Goal: Check status: Check status

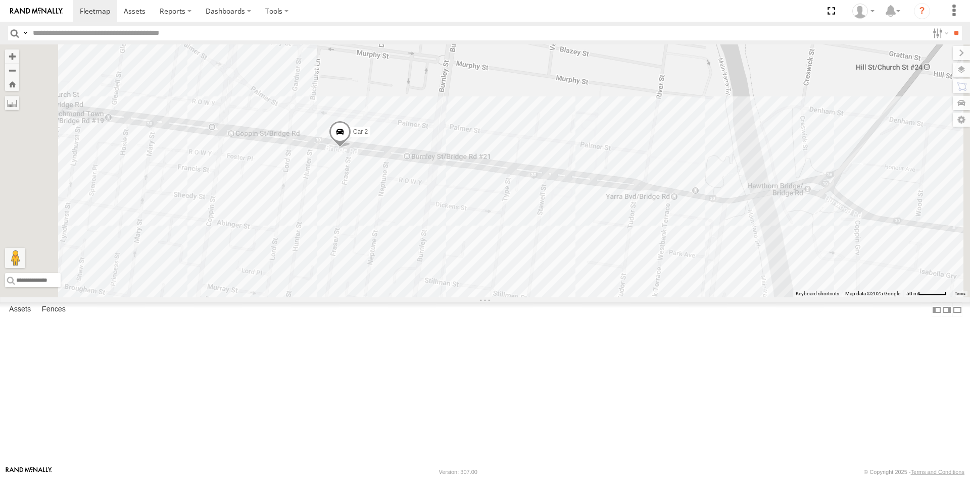
drag, startPoint x: 395, startPoint y: 279, endPoint x: 458, endPoint y: 290, distance: 64.0
click at [458, 290] on div "Car 2" at bounding box center [485, 170] width 970 height 253
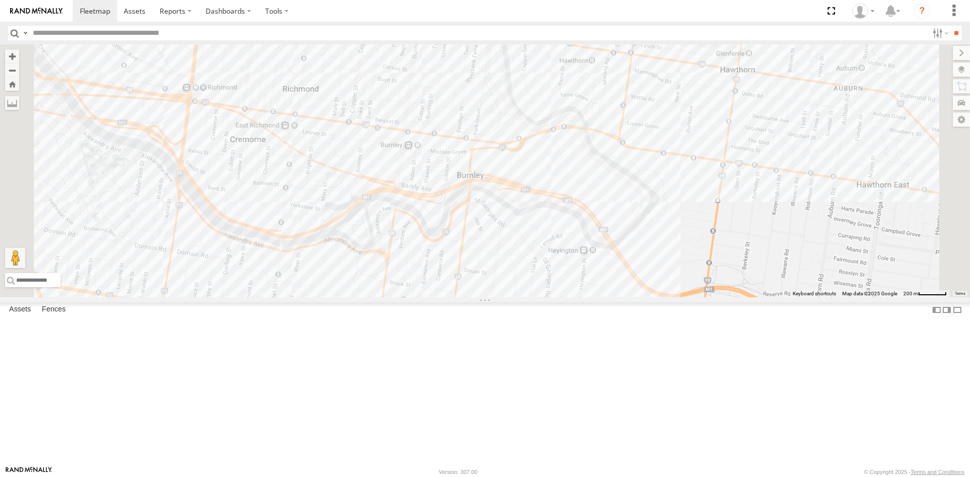
drag, startPoint x: 515, startPoint y: 183, endPoint x: 580, endPoint y: 349, distance: 178.1
click at [580, 298] on div "Car 2" at bounding box center [485, 170] width 970 height 253
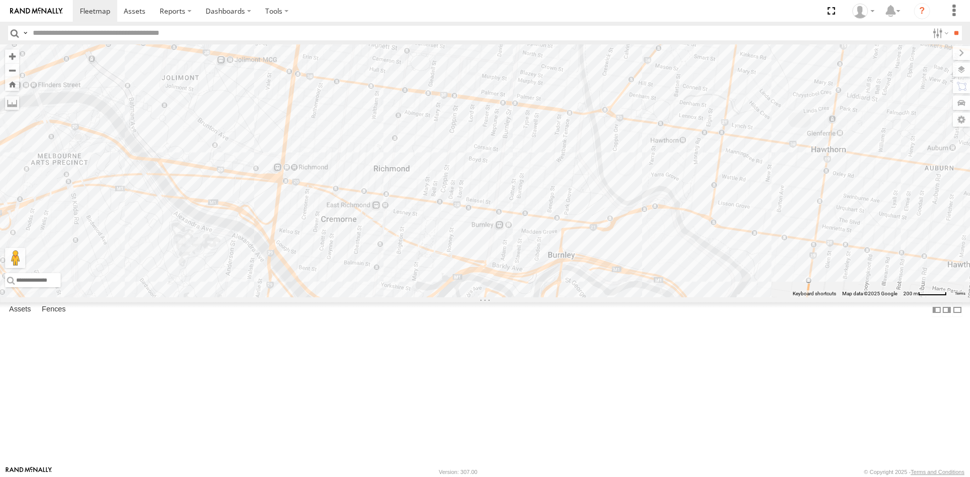
drag, startPoint x: 513, startPoint y: 229, endPoint x: 590, endPoint y: 287, distance: 96.3
click at [590, 287] on div "Car 2" at bounding box center [485, 170] width 970 height 253
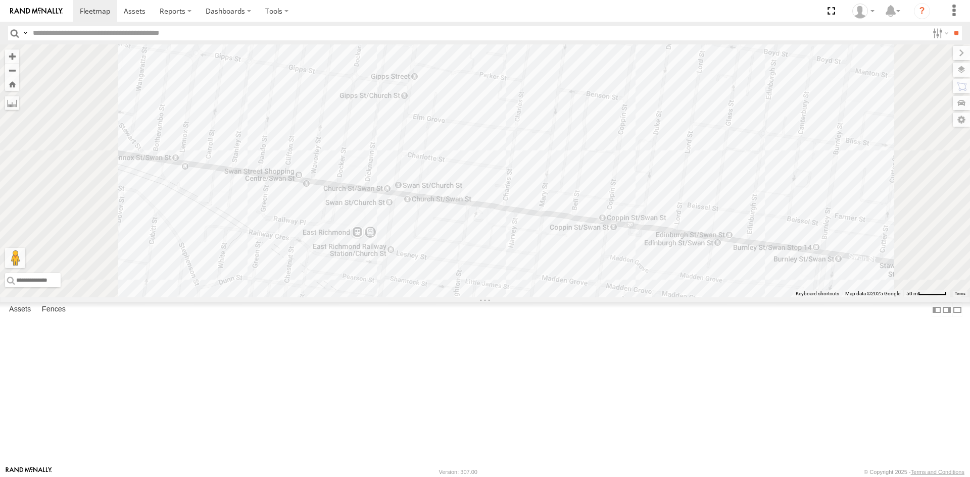
drag, startPoint x: 539, startPoint y: 297, endPoint x: 577, endPoint y: 119, distance: 181.8
click at [577, 119] on div "Car 2" at bounding box center [485, 170] width 970 height 253
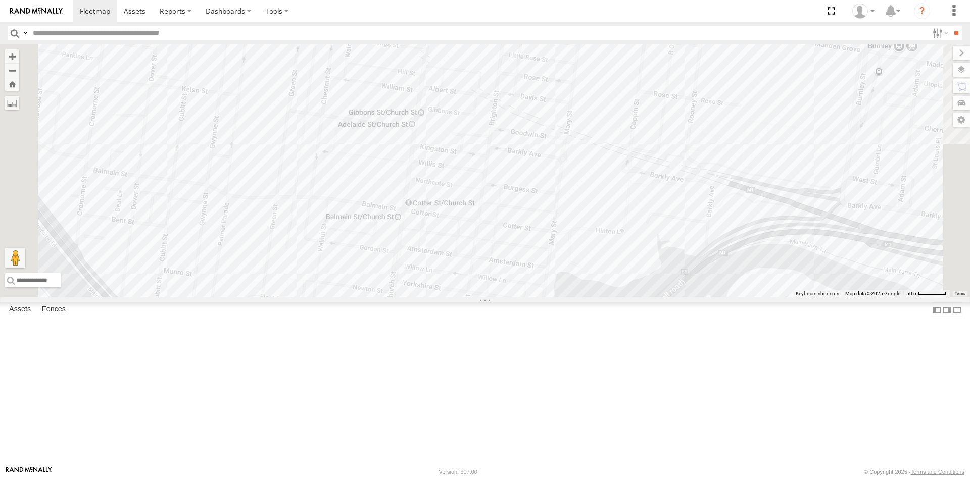
drag, startPoint x: 539, startPoint y: 352, endPoint x: 589, endPoint y: 78, distance: 278.4
click at [589, 78] on div "Car 2" at bounding box center [485, 170] width 970 height 253
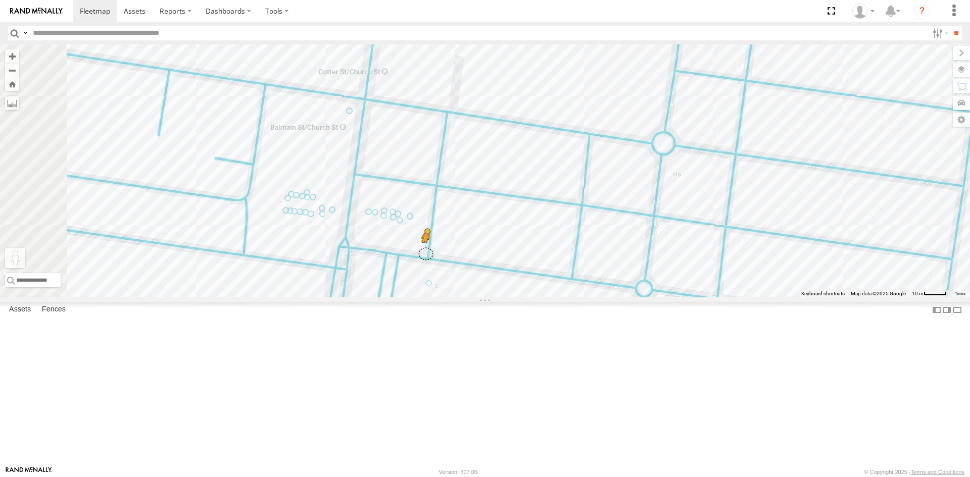
drag, startPoint x: 271, startPoint y: 428, endPoint x: 553, endPoint y: 337, distance: 296.2
click at [553, 298] on div "Car 2 To activate drag with keyboard, press Alt + Enter. Once in keyboard drag …" at bounding box center [485, 170] width 970 height 253
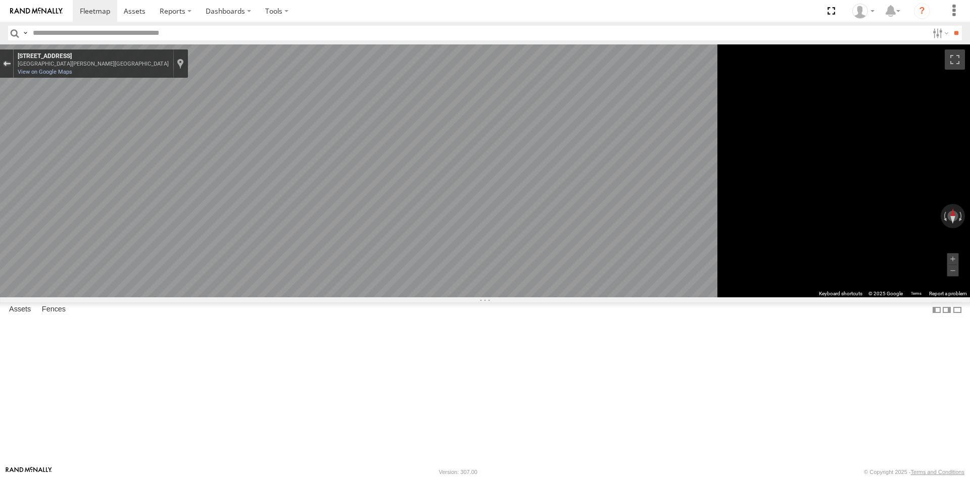
click at [11, 64] on div "Exit the Street View" at bounding box center [7, 64] width 8 height 6
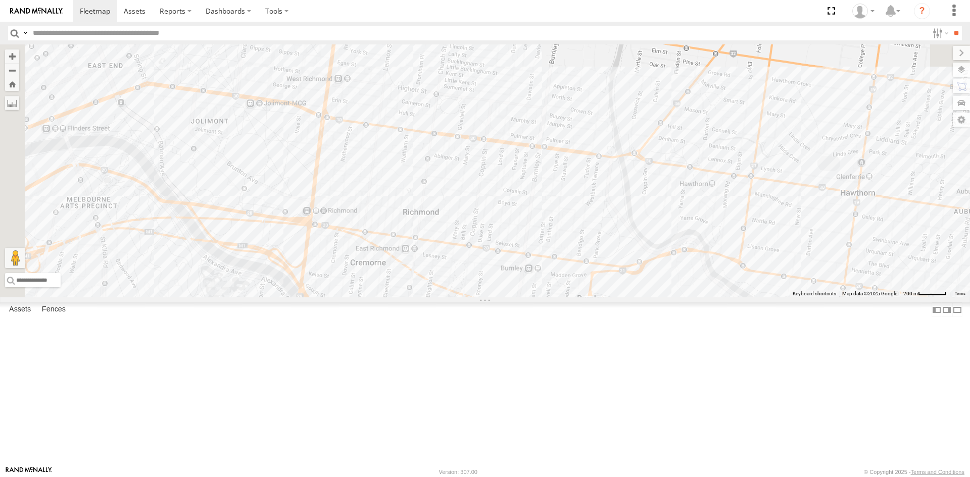
drag, startPoint x: 447, startPoint y: 225, endPoint x: 526, endPoint y: 345, distance: 143.9
click at [526, 298] on div "Car 2 Loading..." at bounding box center [485, 170] width 970 height 253
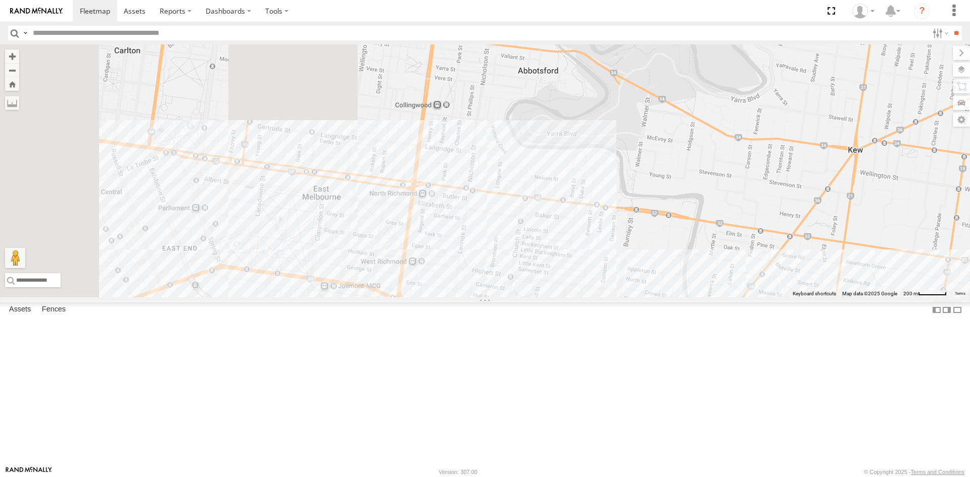
drag, startPoint x: 475, startPoint y: 149, endPoint x: 541, endPoint y: 310, distance: 173.4
click at [541, 298] on div "Car 2 Loading..." at bounding box center [485, 170] width 970 height 253
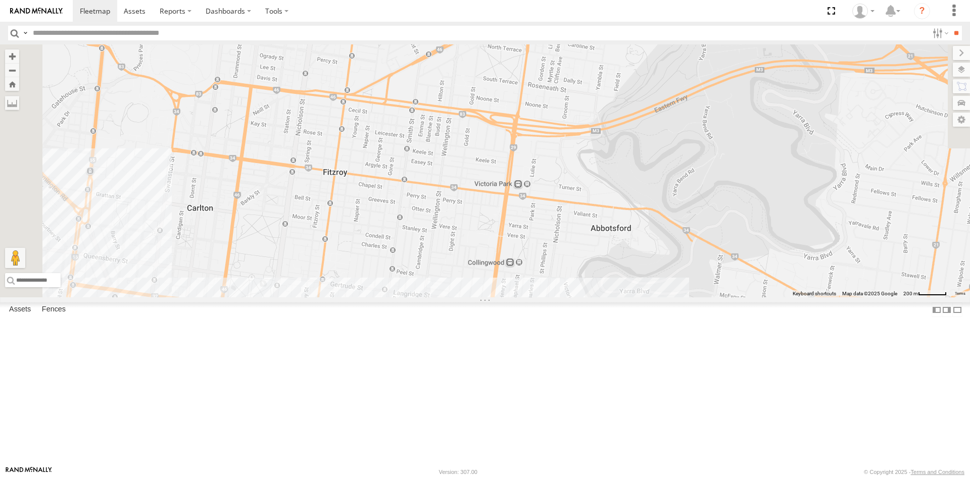
drag, startPoint x: 501, startPoint y: 210, endPoint x: 579, endPoint y: 372, distance: 180.1
click at [579, 298] on div "Car 2 Loading..." at bounding box center [485, 170] width 970 height 253
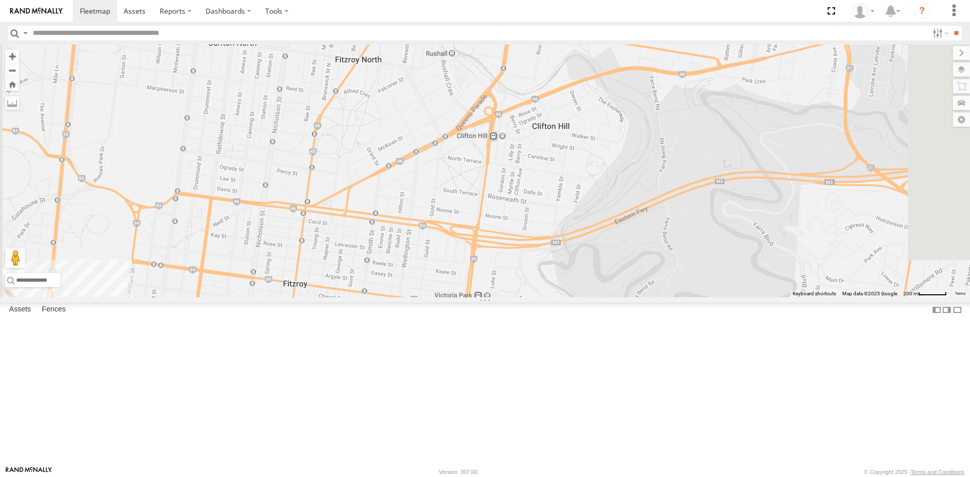
drag, startPoint x: 546, startPoint y: 224, endPoint x: 511, endPoint y: 344, distance: 125.2
click at [511, 298] on div "Car 2 Loading..." at bounding box center [485, 170] width 970 height 253
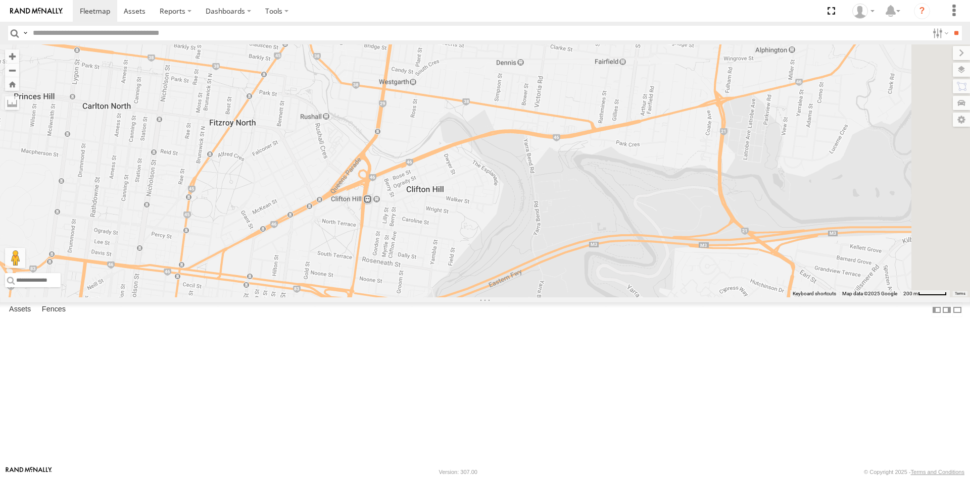
drag, startPoint x: 569, startPoint y: 243, endPoint x: 442, endPoint y: 309, distance: 143.2
click at [442, 298] on div "Car 2 Loading..." at bounding box center [485, 170] width 970 height 253
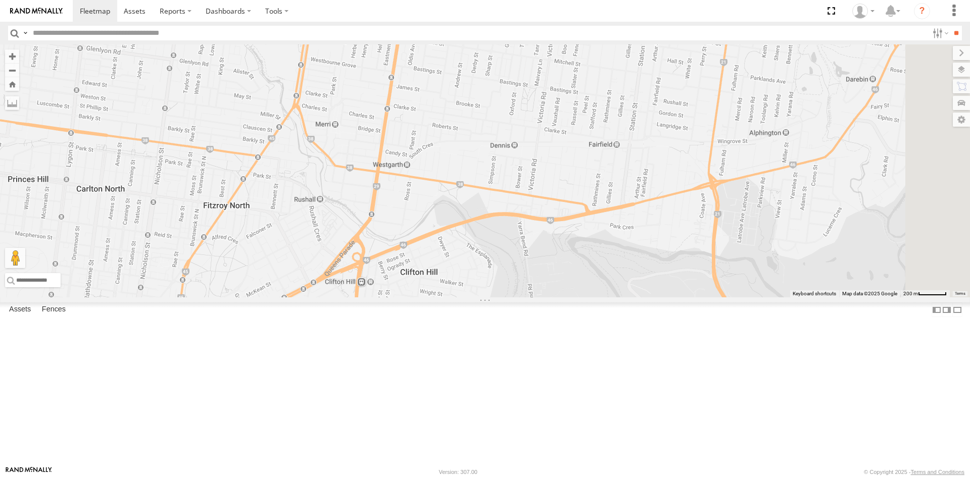
drag, startPoint x: 480, startPoint y: 201, endPoint x: 475, endPoint y: 285, distance: 84.5
click at [475, 285] on div "Car 2 Loading..." at bounding box center [485, 170] width 970 height 253
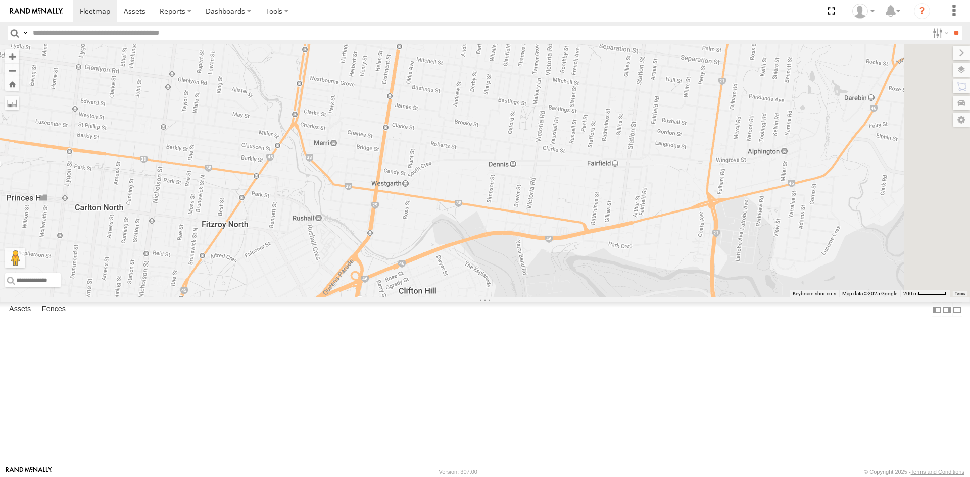
drag, startPoint x: 493, startPoint y: 227, endPoint x: 493, endPoint y: 252, distance: 24.3
click at [493, 252] on div "Car 2 Loading..." at bounding box center [485, 170] width 970 height 253
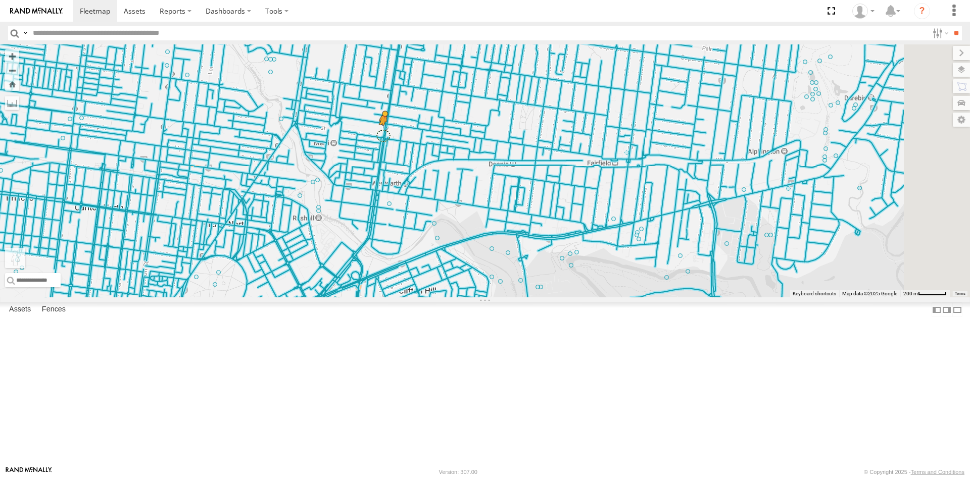
drag, startPoint x: 270, startPoint y: 429, endPoint x: 510, endPoint y: 218, distance: 319.3
click at [510, 218] on div "Car 2 To activate drag with keyboard, press Alt + Enter. Once in keyboard drag …" at bounding box center [485, 170] width 970 height 253
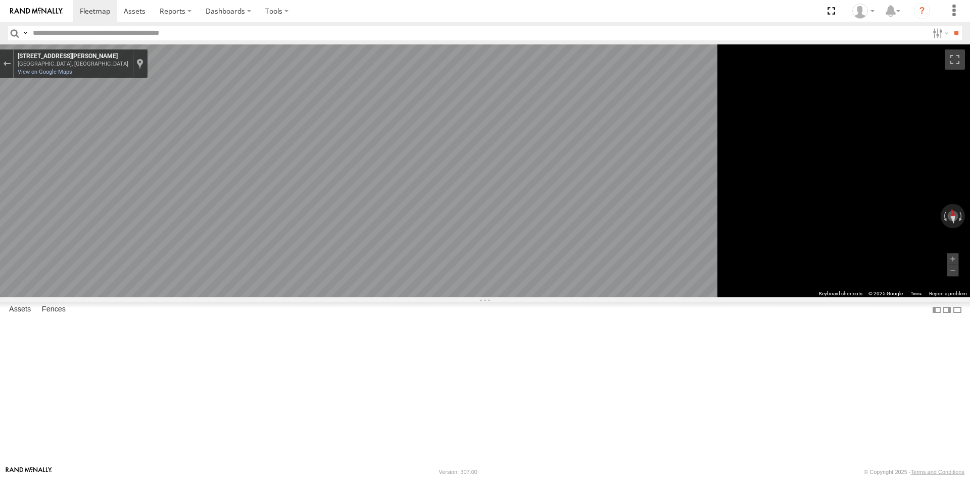
click at [190, 278] on main "← Move left → Move right ↑ Move up ↓ Move down + Zoom in - Zoom out Home Jump l…" at bounding box center [485, 255] width 970 height 422
click at [219, 300] on main "← Move left → Move right ↑ Move up ↓ Move down + Zoom in - Zoom out Home Jump l…" at bounding box center [485, 255] width 970 height 422
click at [217, 303] on main "← Move left → Move right ↑ Move up ↓ Move down + Zoom in - Zoom out Home Jump l…" at bounding box center [485, 255] width 970 height 422
click at [163, 330] on main "← Move left → Move right ↑ Move up ↓ Move down + Zoom in - Zoom out Home Jump l…" at bounding box center [485, 255] width 970 height 422
click at [227, 314] on main "← Move left → Move right ↑ Move up ↓ Move down + Zoom in - Zoom out Home Jump l…" at bounding box center [485, 255] width 970 height 422
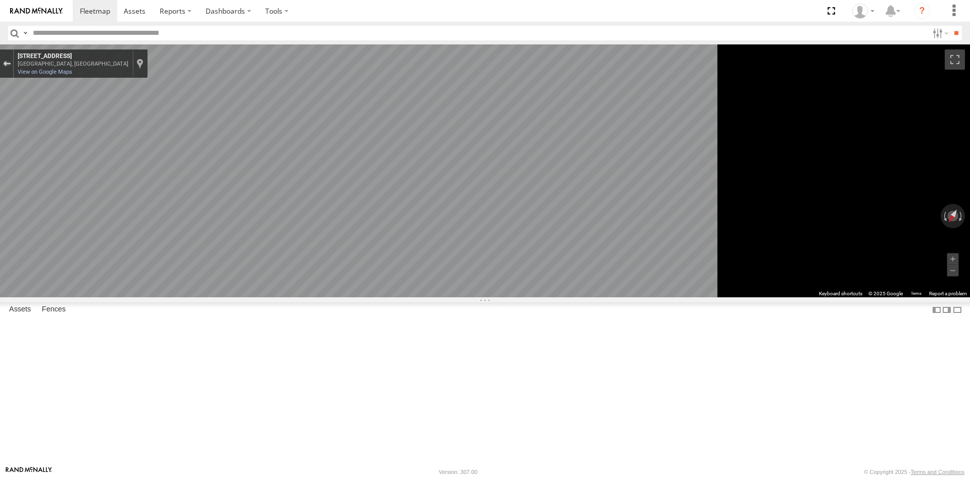
click at [11, 62] on div "Exit the Street View" at bounding box center [7, 64] width 8 height 6
